Goal: Information Seeking & Learning: Learn about a topic

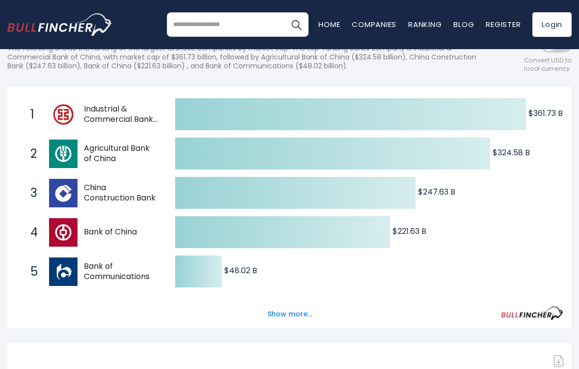
scroll to position [154, 0]
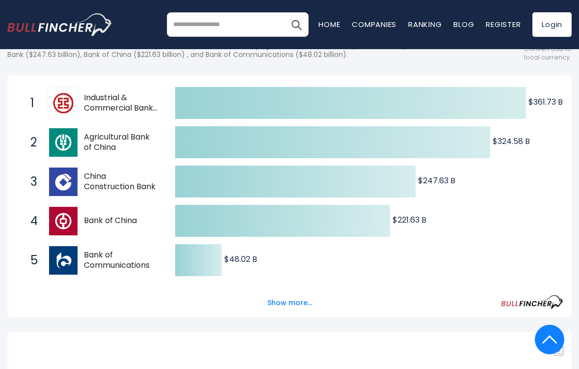
click at [292, 299] on button "Show more..." at bounding box center [290, 303] width 56 height 16
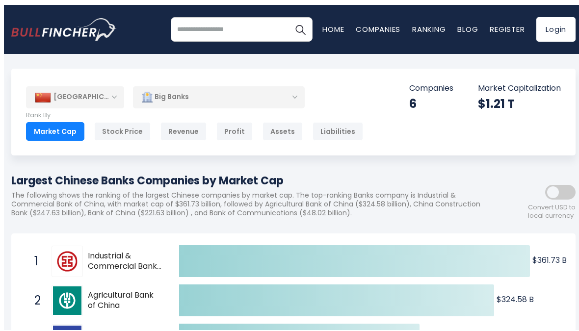
scroll to position [7, 0]
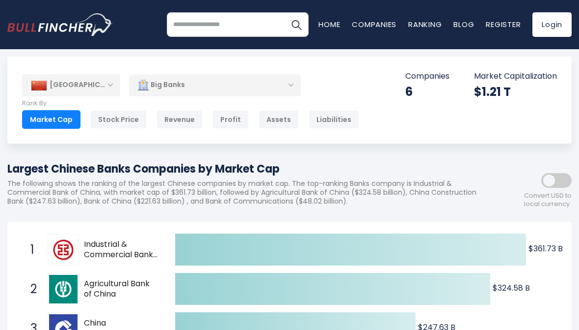
click at [217, 81] on div "Big Banks" at bounding box center [215, 85] width 172 height 23
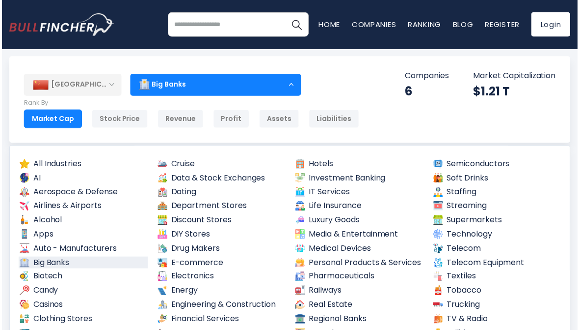
scroll to position [9, 0]
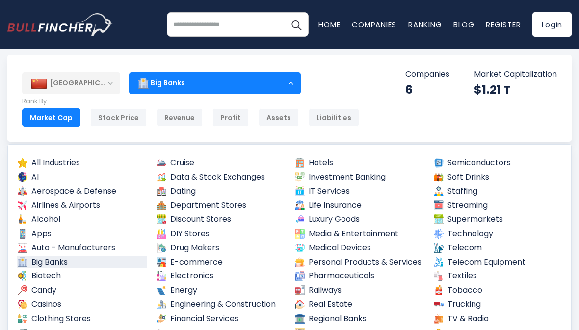
click at [290, 74] on div "Big Banks" at bounding box center [215, 83] width 172 height 23
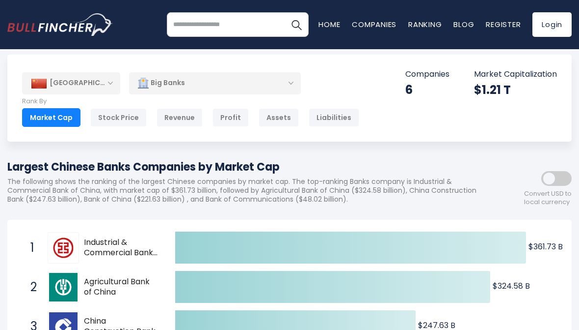
click at [130, 80] on div "Big Banks" at bounding box center [215, 83] width 172 height 23
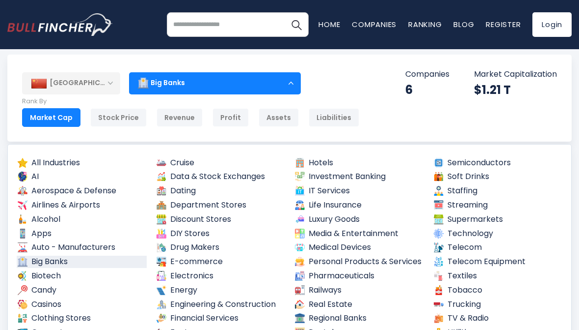
click at [115, 76] on div "[GEOGRAPHIC_DATA]" at bounding box center [71, 83] width 98 height 22
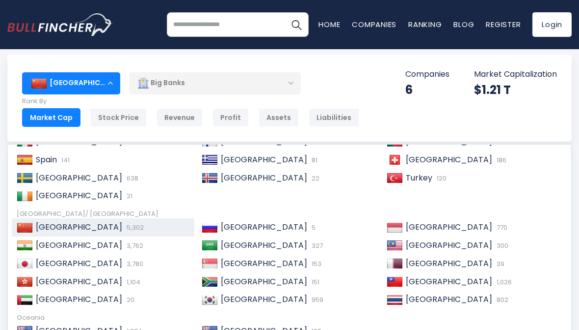
scroll to position [142, 0]
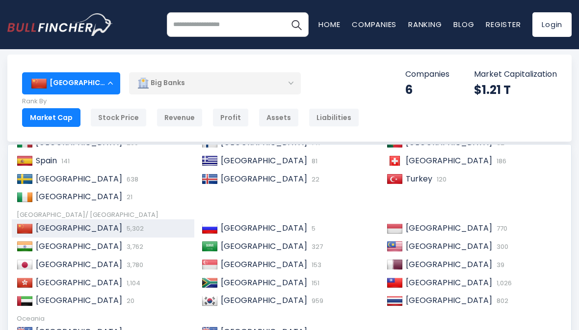
click at [251, 294] on span "[GEOGRAPHIC_DATA]" at bounding box center [264, 299] width 86 height 11
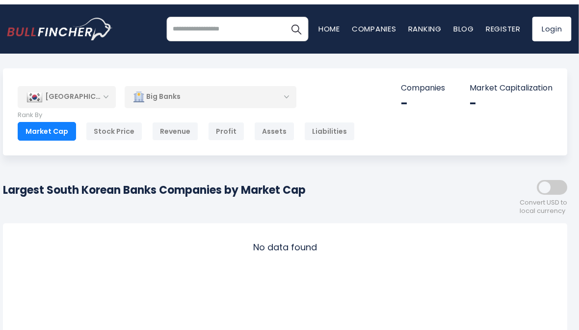
scroll to position [0, 4]
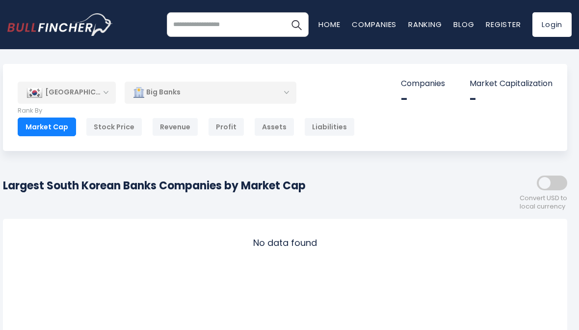
click at [115, 90] on div "[GEOGRAPHIC_DATA]" at bounding box center [67, 93] width 98 height 22
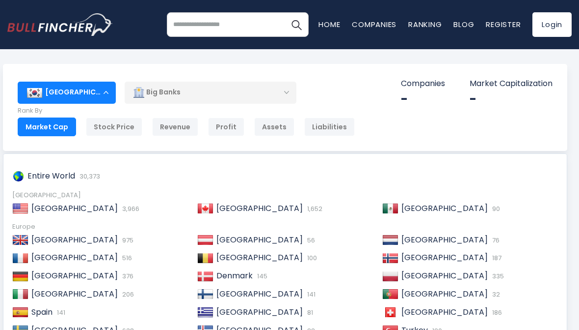
click at [63, 237] on span "[GEOGRAPHIC_DATA]" at bounding box center [74, 239] width 86 height 11
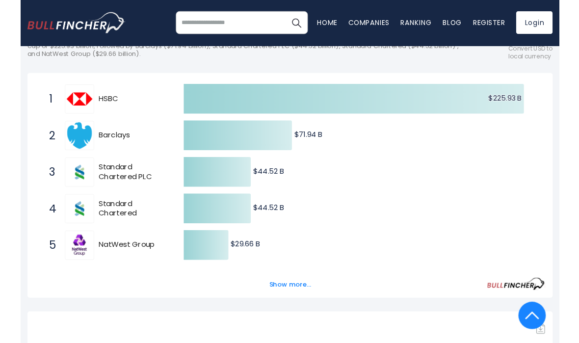
scroll to position [151, 0]
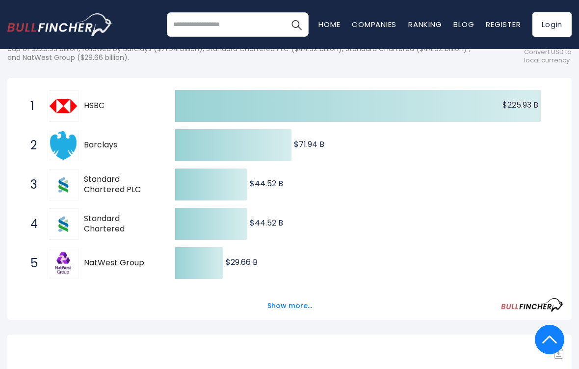
click at [300, 308] on button "Show more..." at bounding box center [290, 306] width 56 height 16
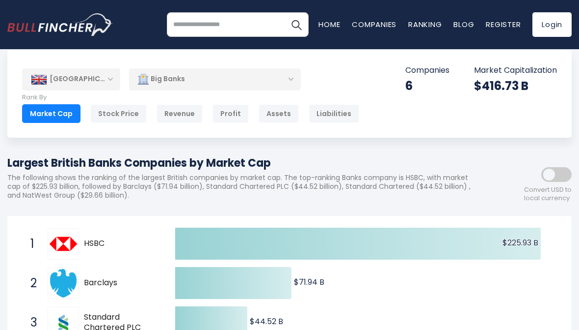
scroll to position [0, 0]
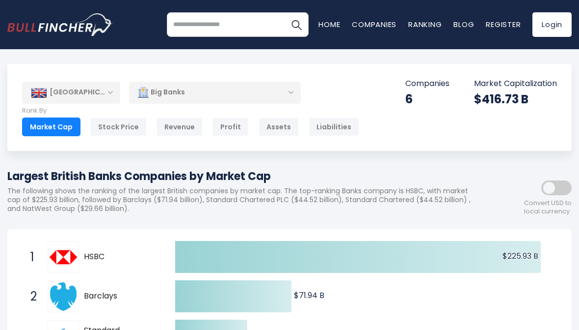
click at [109, 83] on div "[GEOGRAPHIC_DATA]" at bounding box center [71, 93] width 98 height 22
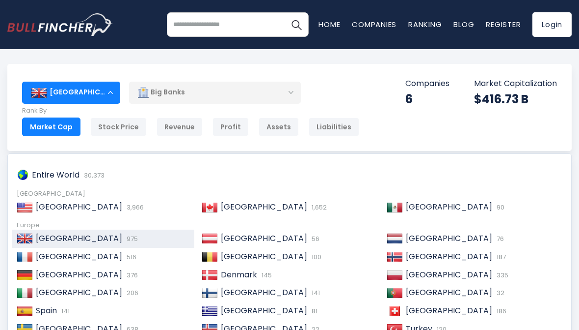
click at [102, 89] on div "United Kingdom" at bounding box center [71, 93] width 98 height 22
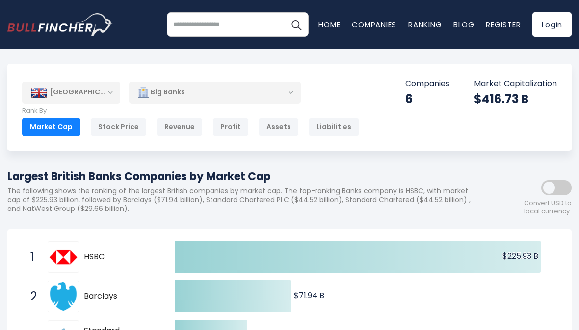
click at [96, 95] on div "United Kingdom" at bounding box center [71, 93] width 98 height 22
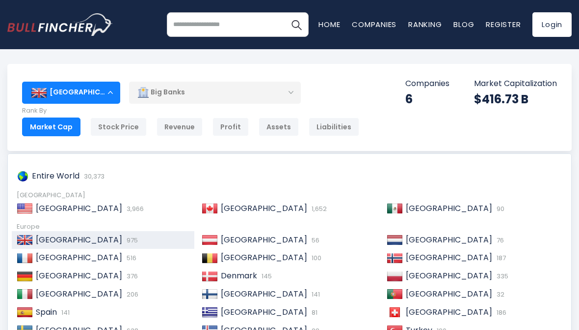
click at [121, 206] on div "United States 3,966" at bounding box center [111, 208] width 157 height 10
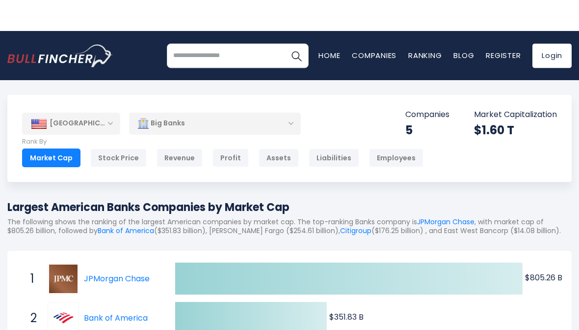
scroll to position [0, 4]
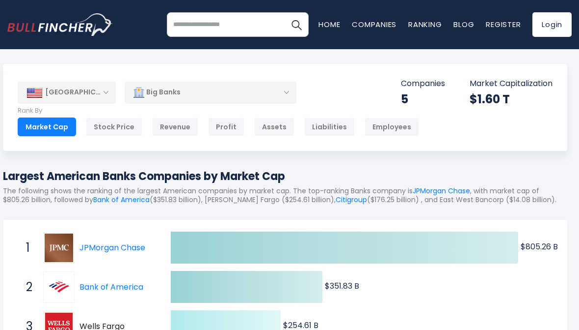
click at [239, 28] on input "search" at bounding box center [238, 24] width 142 height 25
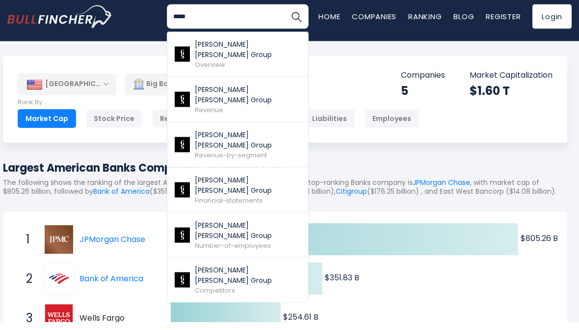
type input "*****"
click at [249, 49] on div "Goldman Sachs Group Overview" at bounding box center [248, 62] width 107 height 30
click at [233, 54] on p "[PERSON_NAME] [PERSON_NAME] Group" at bounding box center [248, 57] width 107 height 21
click at [239, 273] on p "[PERSON_NAME] [PERSON_NAME] Group" at bounding box center [248, 283] width 107 height 21
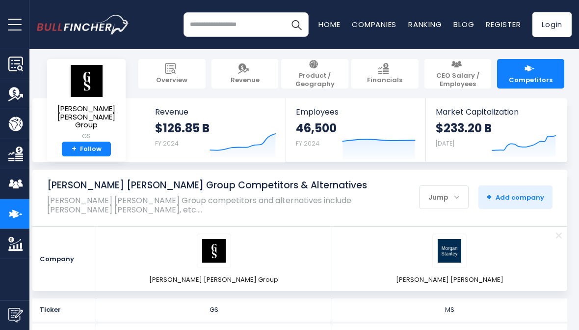
scroll to position [0, 4]
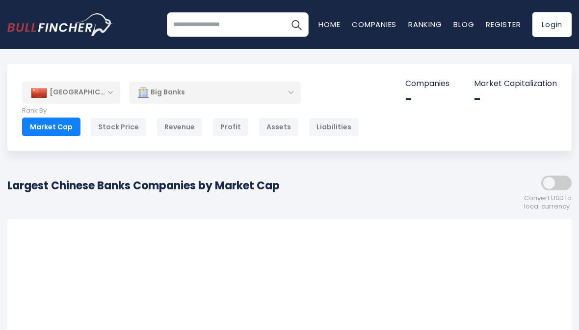
click at [76, 94] on div "[GEOGRAPHIC_DATA]" at bounding box center [71, 93] width 98 height 22
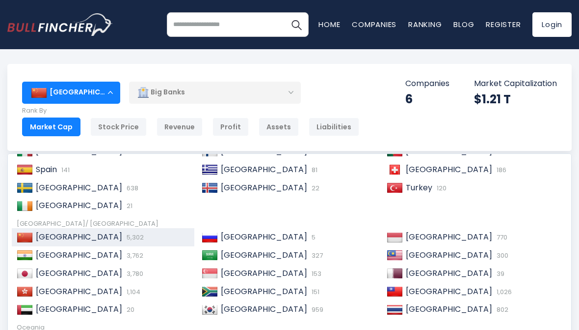
scroll to position [142, 0]
click at [94, 251] on div "India 3,762" at bounding box center [111, 255] width 157 height 10
